Goal: Task Accomplishment & Management: Manage account settings

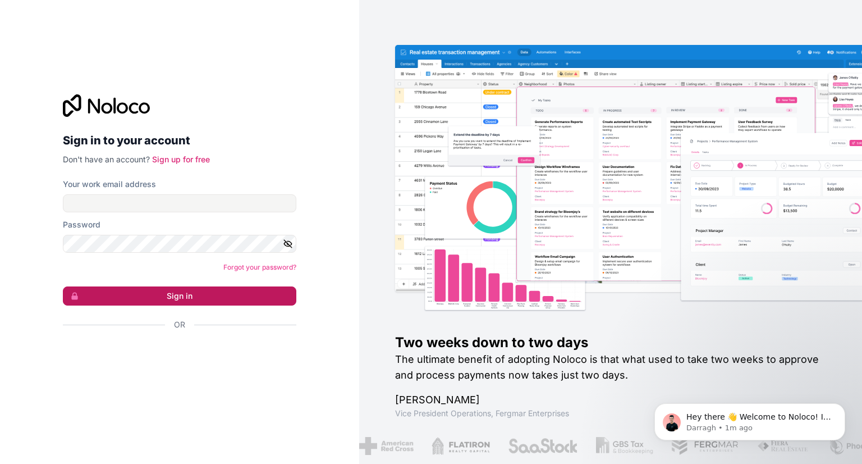
click at [217, 289] on button "Sign in" at bounding box center [180, 295] width 234 height 19
click at [194, 200] on input "Your work email address" at bounding box center [180, 203] width 234 height 18
type input "musaqureshi524@gmail.com"
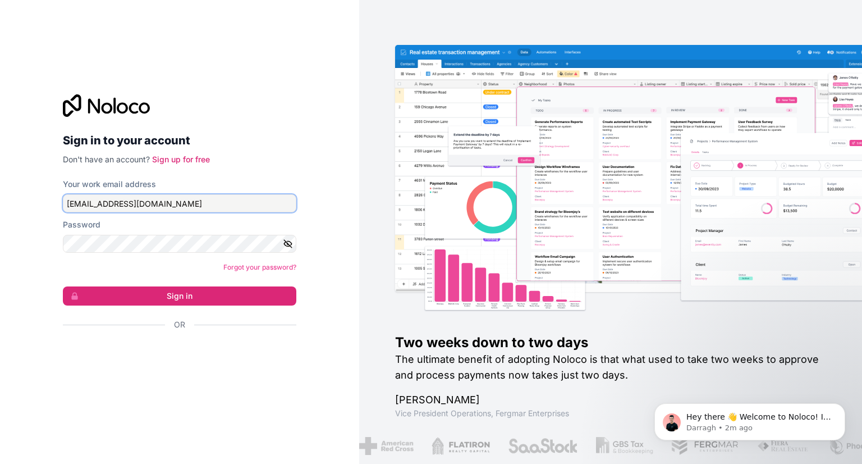
drag, startPoint x: 196, startPoint y: 198, endPoint x: 54, endPoint y: 194, distance: 142.1
click at [55, 194] on div "Sign in to your account Don't have an account? Sign up for free Your work email…" at bounding box center [180, 231] width 252 height 311
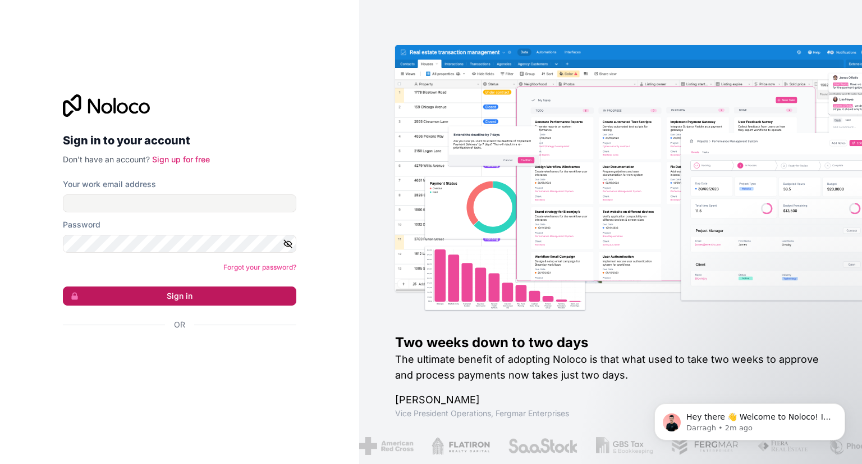
click at [147, 295] on button "Sign in" at bounding box center [180, 295] width 234 height 19
click at [253, 199] on input "Your work email address" at bounding box center [180, 203] width 234 height 18
paste input "musaqureshi524@gmail.com"
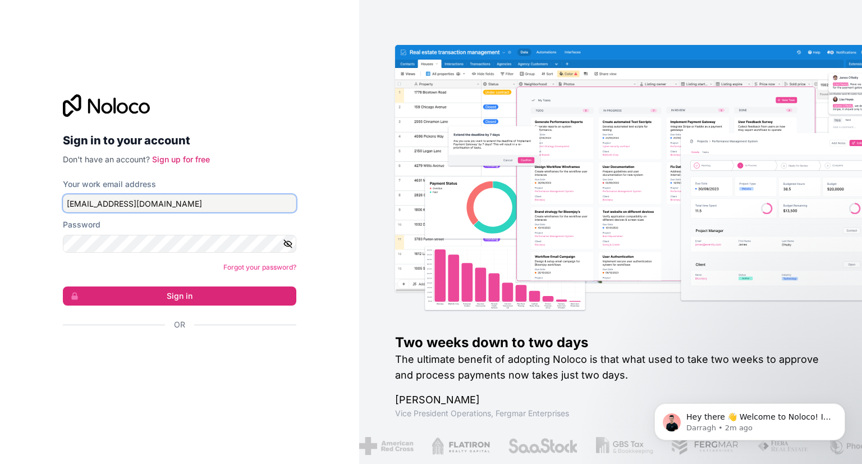
type input "musaqureshi524@gmail.com"
click at [186, 295] on button "Sign in" at bounding box center [180, 295] width 234 height 19
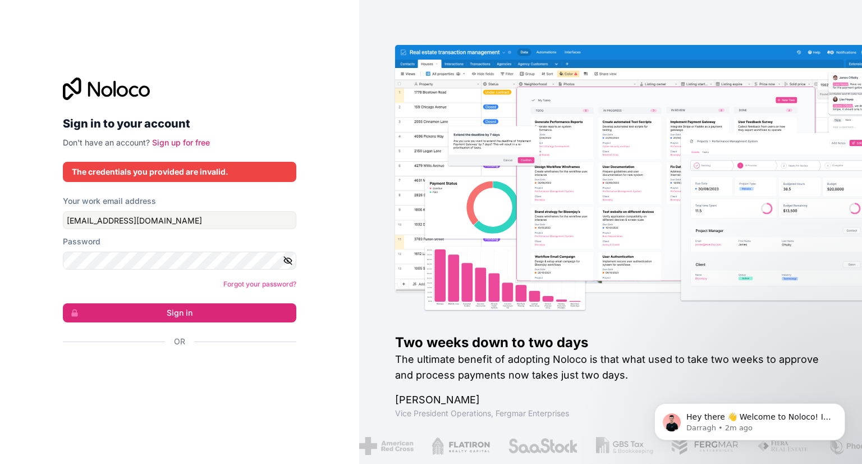
click at [287, 263] on icon "button" at bounding box center [288, 260] width 10 height 10
